Goal: Task Accomplishment & Management: Manage account settings

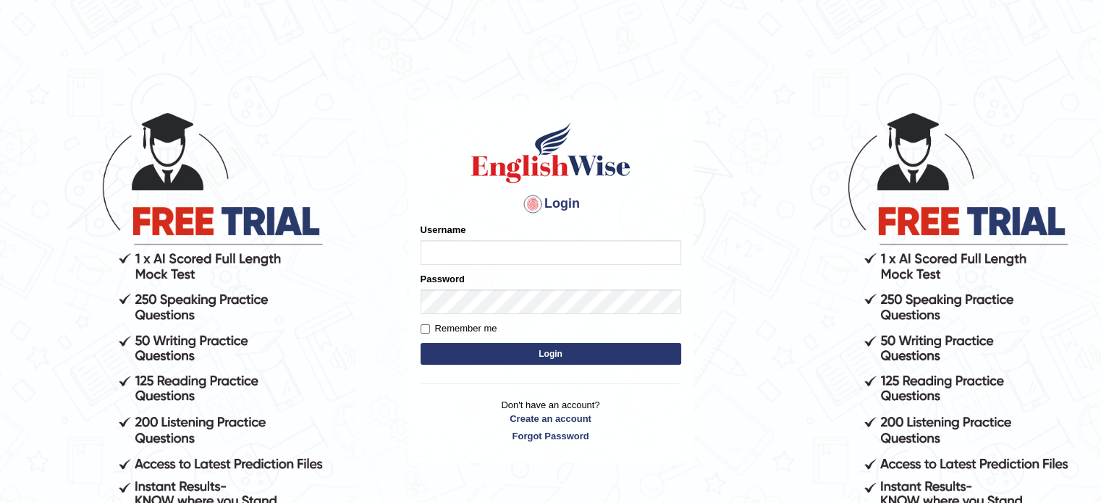
type input "DANNY7"
click at [568, 358] on button "Login" at bounding box center [550, 354] width 261 height 22
